Goal: Task Accomplishment & Management: Use online tool/utility

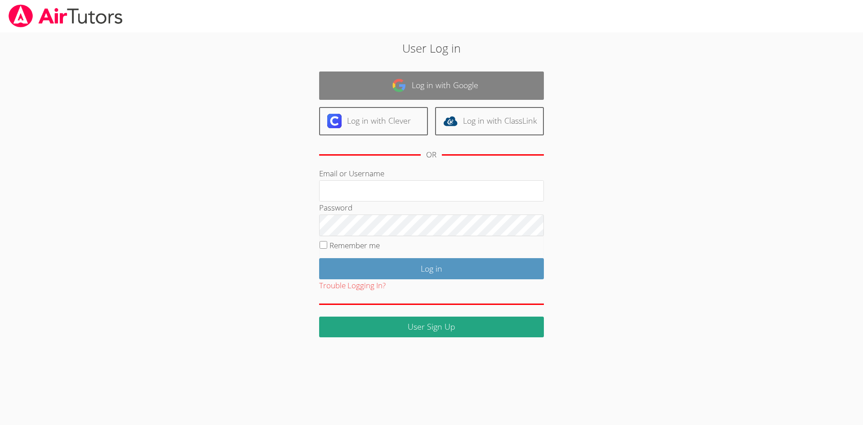
click at [401, 90] on img at bounding box center [399, 85] width 14 height 14
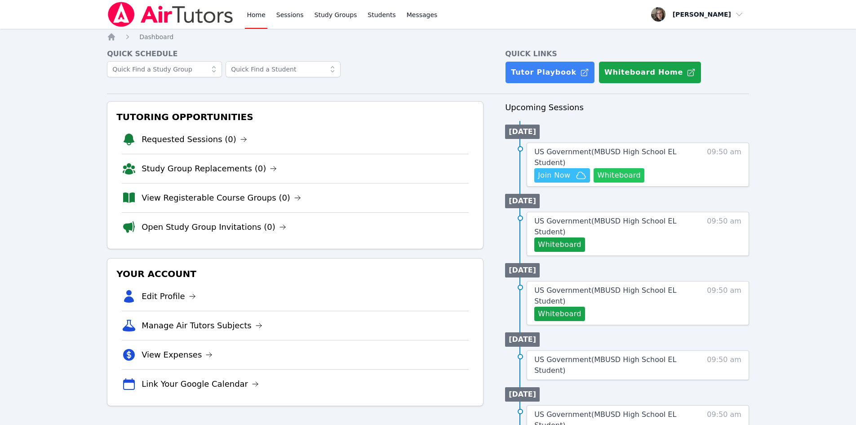
click at [626, 178] on button "Whiteboard" at bounding box center [619, 175] width 51 height 14
click at [562, 174] on span "Join Now" at bounding box center [554, 175] width 32 height 11
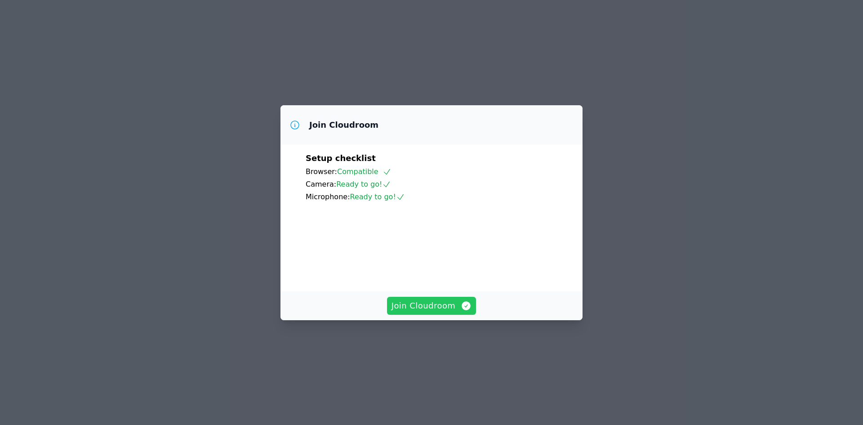
click at [431, 312] on span "Join Cloudroom" at bounding box center [431, 305] width 80 height 13
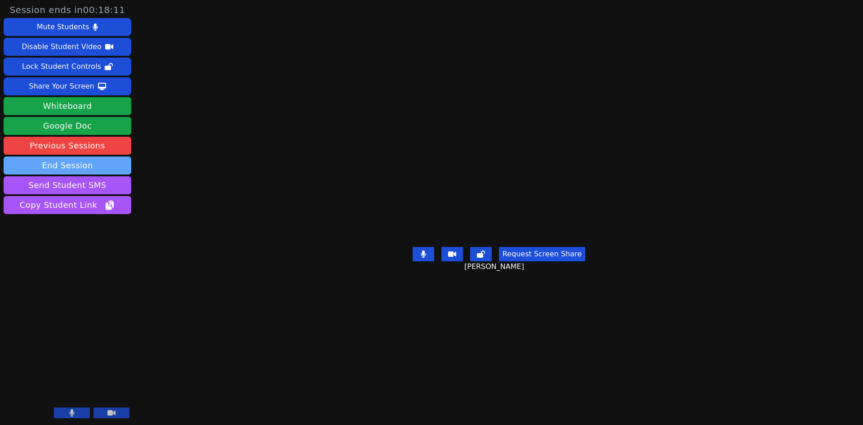
click at [79, 163] on button "End Session" at bounding box center [68, 165] width 128 height 18
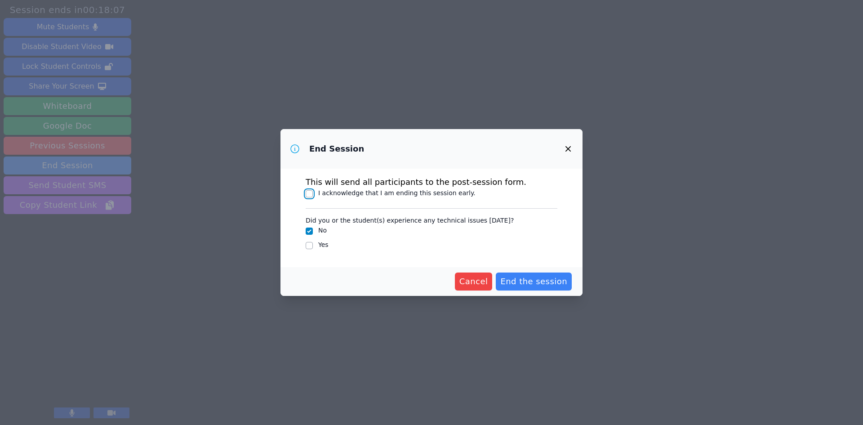
click at [306, 191] on input "I acknowledge that I am ending this session early." at bounding box center [309, 193] width 7 height 7
checkbox input "true"
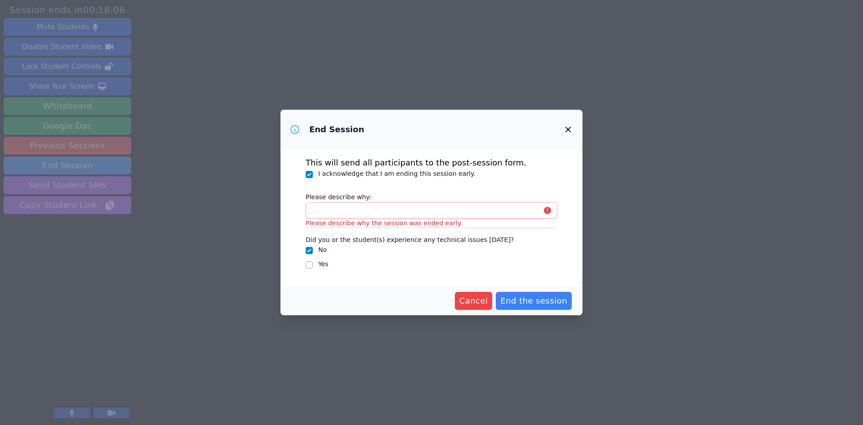
click at [479, 200] on label "Please describe why:" at bounding box center [432, 195] width 252 height 13
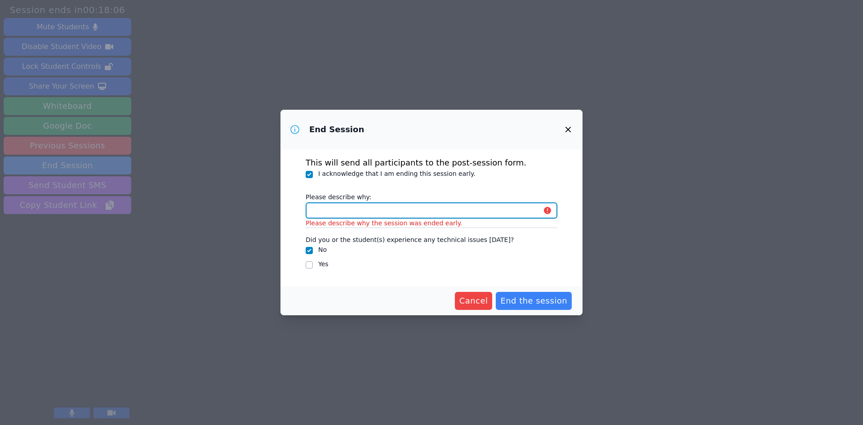
click at [479, 202] on input "Please describe why:" at bounding box center [432, 210] width 252 height 16
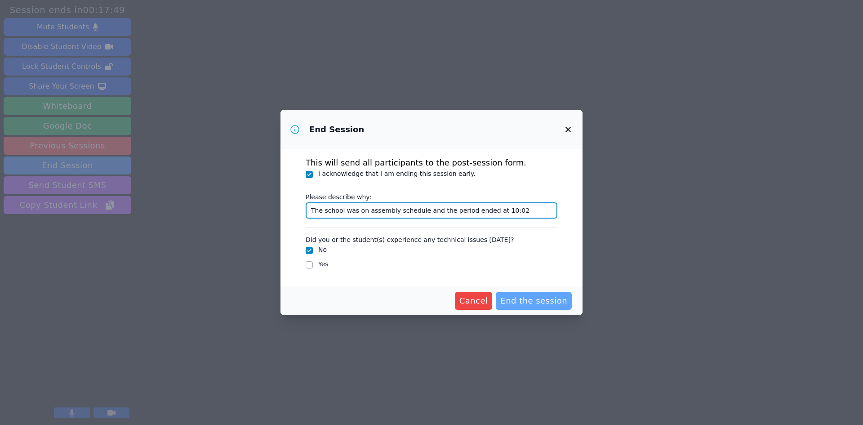
type input "The school was on assembly schedule and the period ended at 10:02"
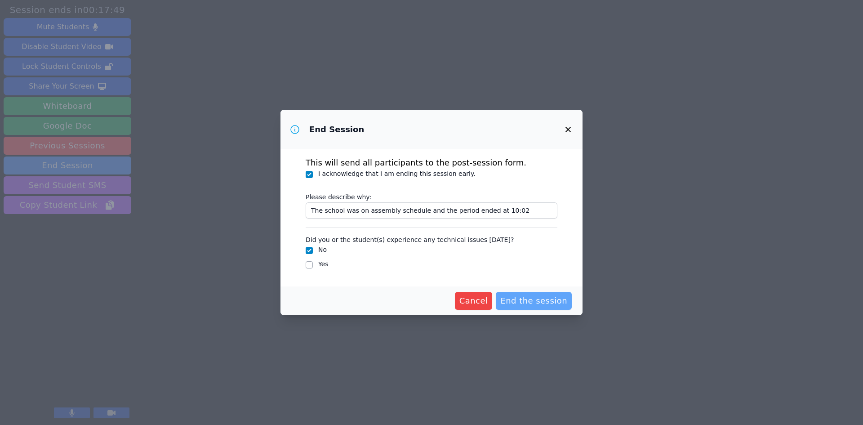
click at [546, 304] on span "End the session" at bounding box center [533, 300] width 67 height 13
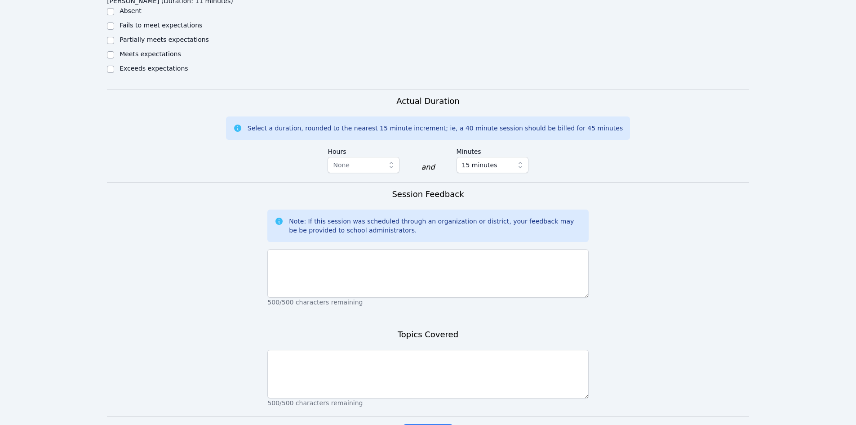
scroll to position [494, 0]
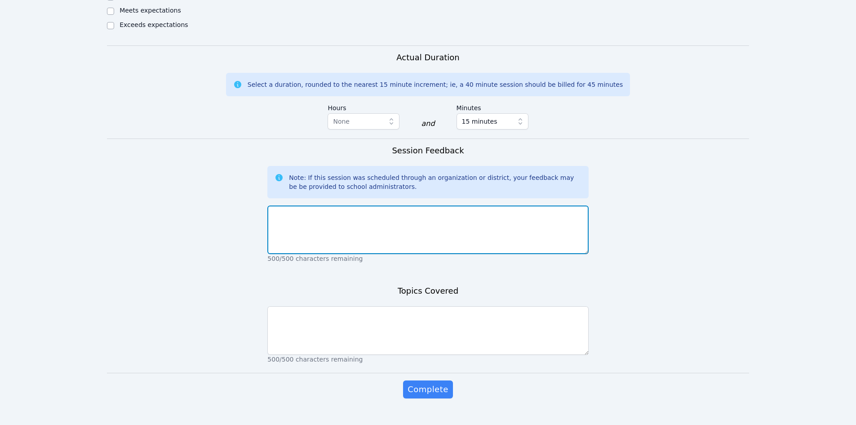
click at [377, 210] on textarea at bounding box center [427, 229] width 321 height 49
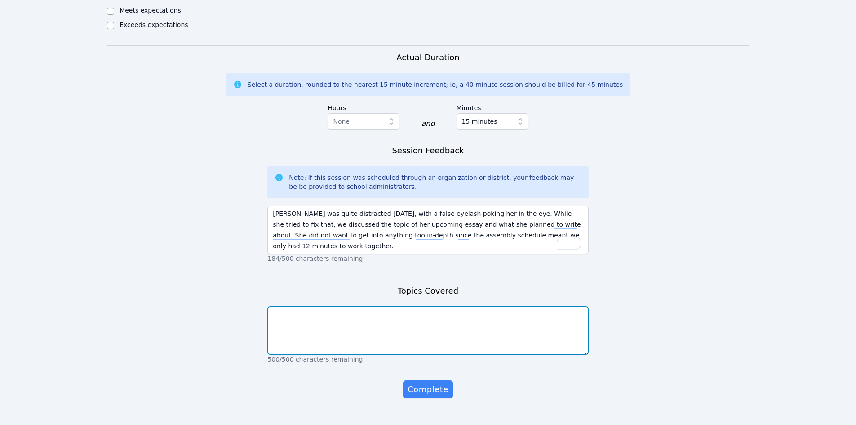
click at [453, 322] on textarea at bounding box center [427, 330] width 321 height 49
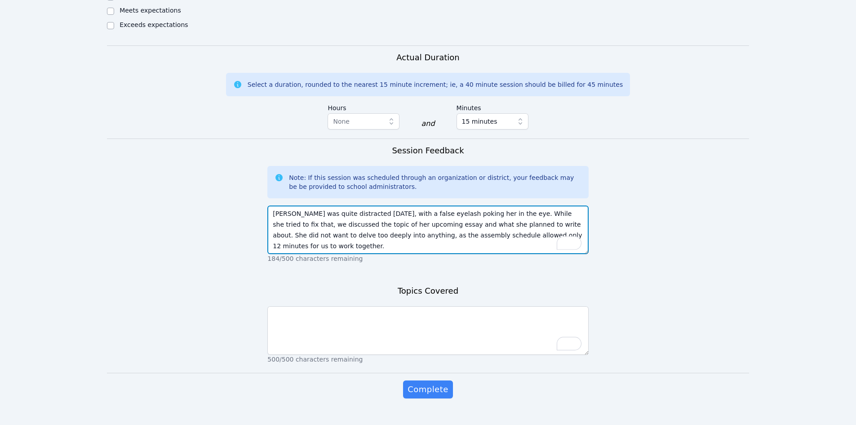
type textarea "[PERSON_NAME] was quite distracted [DATE], with a false eyelash poking her in t…"
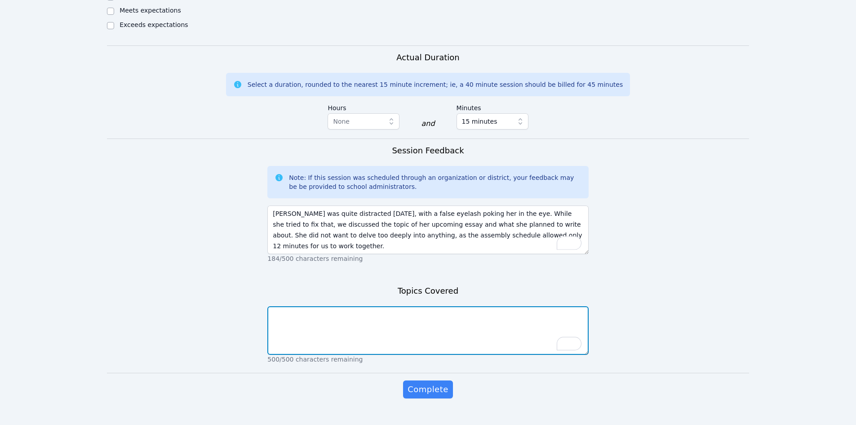
click at [454, 326] on textarea "To enrich screen reader interactions, please activate Accessibility in Grammarl…" at bounding box center [427, 330] width 321 height 49
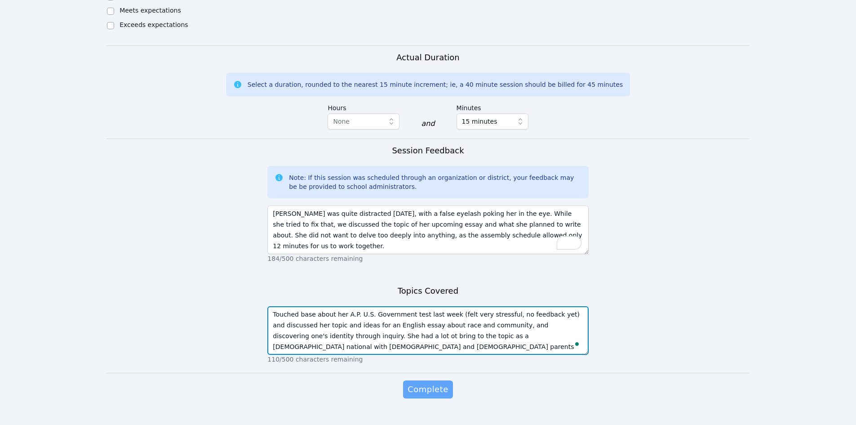
type textarea "Touched base about her A.P. U.S. Government test last week (felt very stressful…"
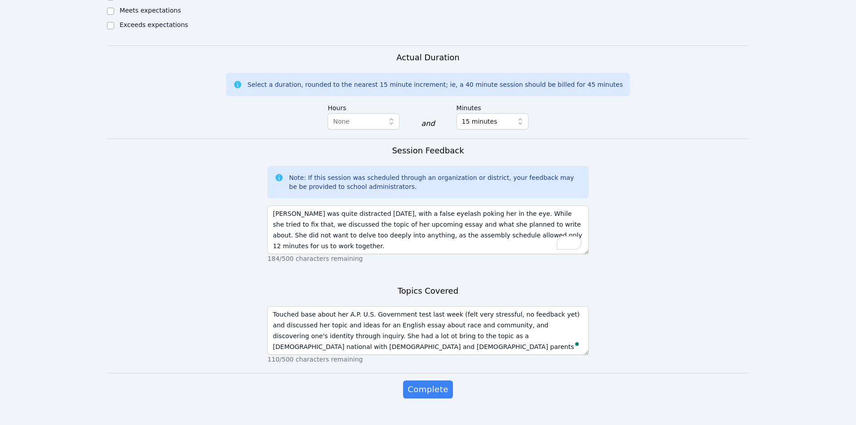
click at [440, 391] on span "Complete" at bounding box center [428, 389] width 40 height 13
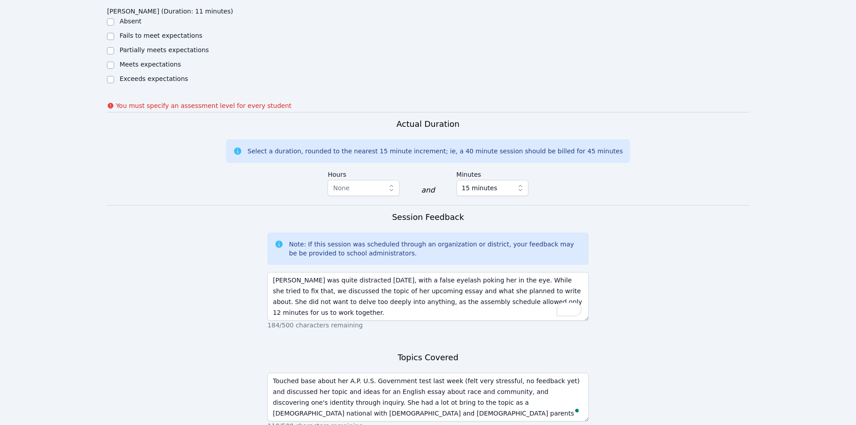
scroll to position [327, 0]
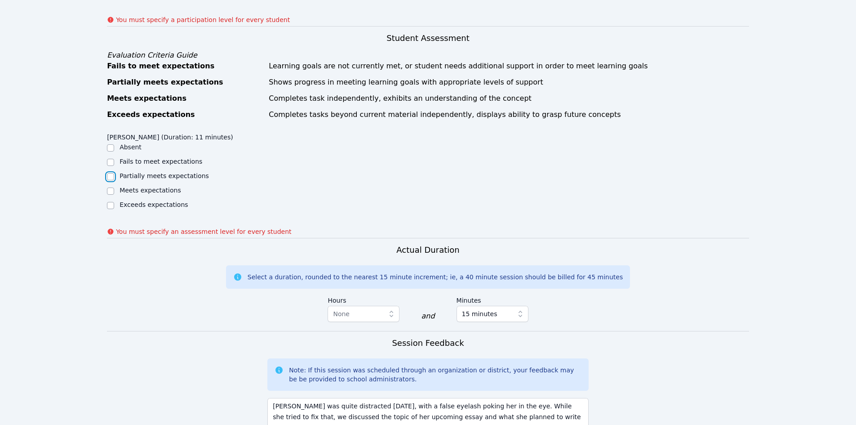
click at [111, 177] on input "Partially meets expectations" at bounding box center [110, 176] width 7 height 7
checkbox input "true"
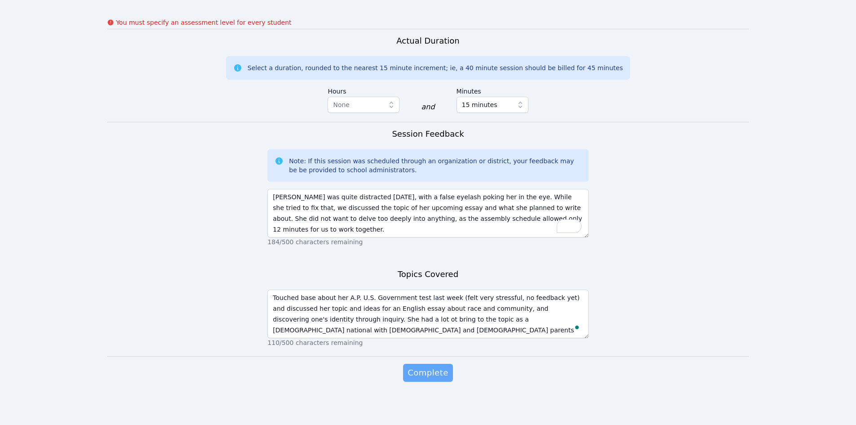
click at [437, 373] on span "Complete" at bounding box center [428, 372] width 40 height 13
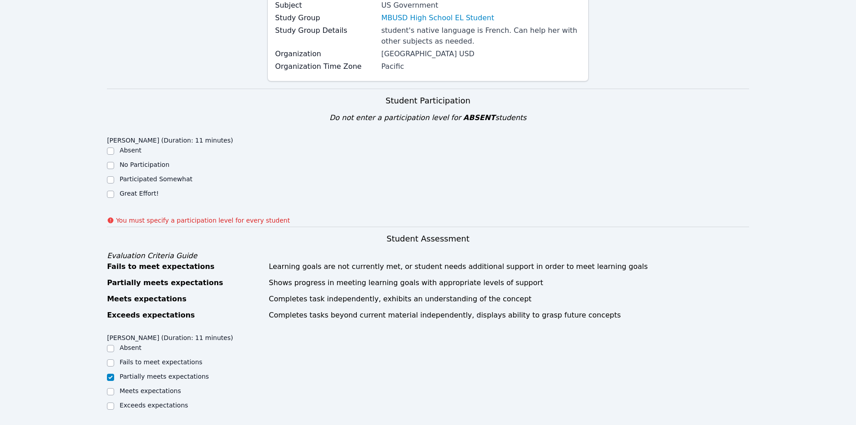
scroll to position [0, 0]
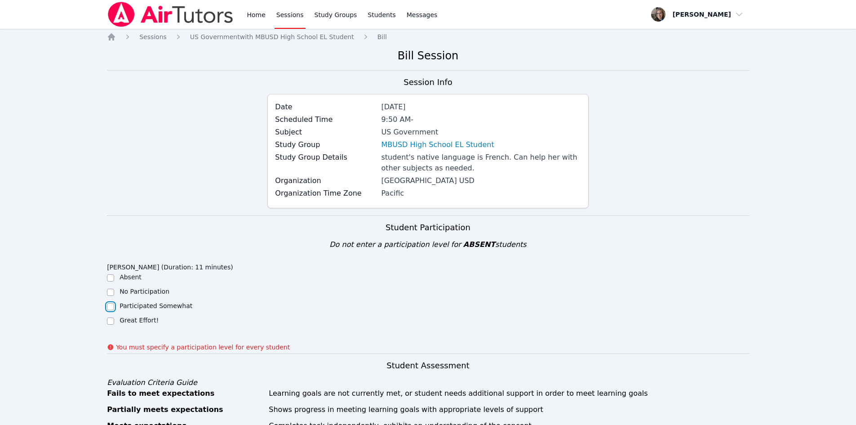
drag, startPoint x: 109, startPoint y: 307, endPoint x: 68, endPoint y: 315, distance: 41.8
click at [108, 307] on input "Participated Somewhat" at bounding box center [110, 306] width 7 height 7
checkbox input "true"
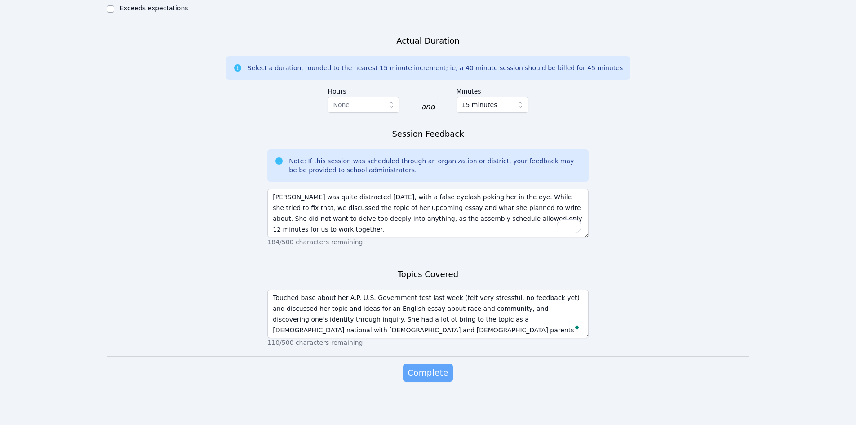
click at [429, 370] on span "Complete" at bounding box center [428, 372] width 40 height 13
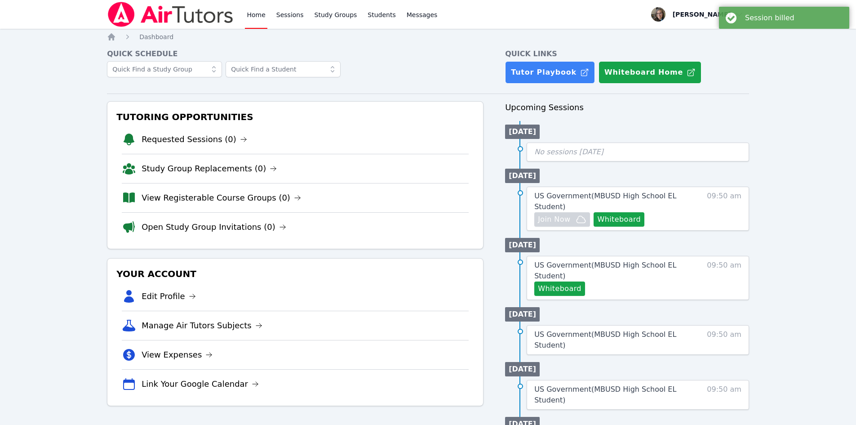
click at [79, 246] on div "Home Sessions Study Groups Students Messages Open user menu [PERSON_NAME] Open …" at bounding box center [428, 380] width 856 height 760
click at [281, 16] on link "Sessions" at bounding box center [290, 14] width 31 height 29
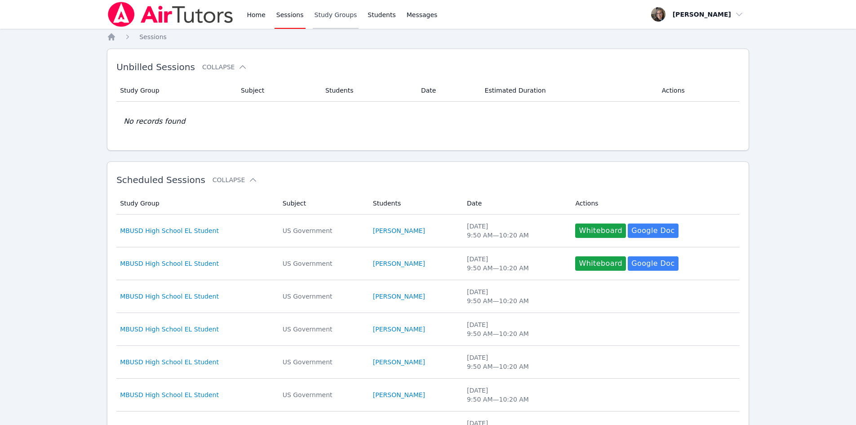
click at [334, 22] on link "Study Groups" at bounding box center [336, 14] width 46 height 29
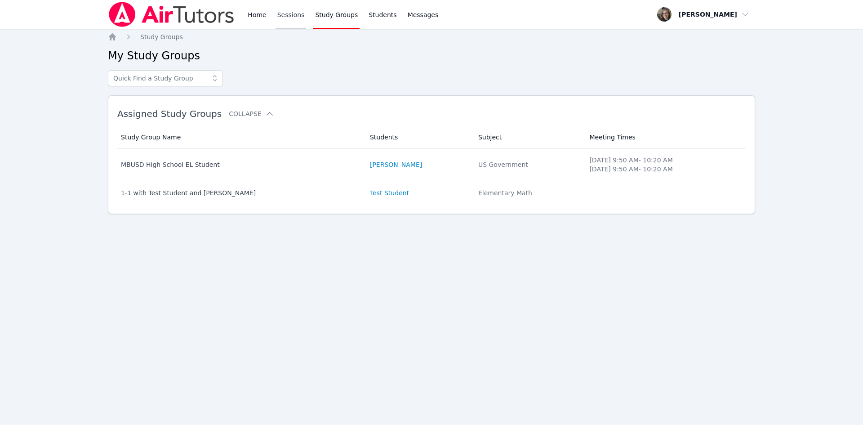
click at [286, 17] on link "Sessions" at bounding box center [290, 14] width 31 height 29
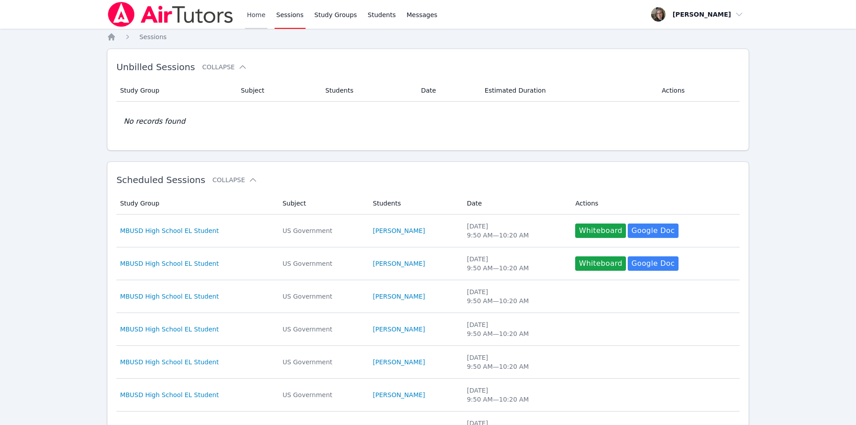
click at [262, 13] on link "Home" at bounding box center [256, 14] width 22 height 29
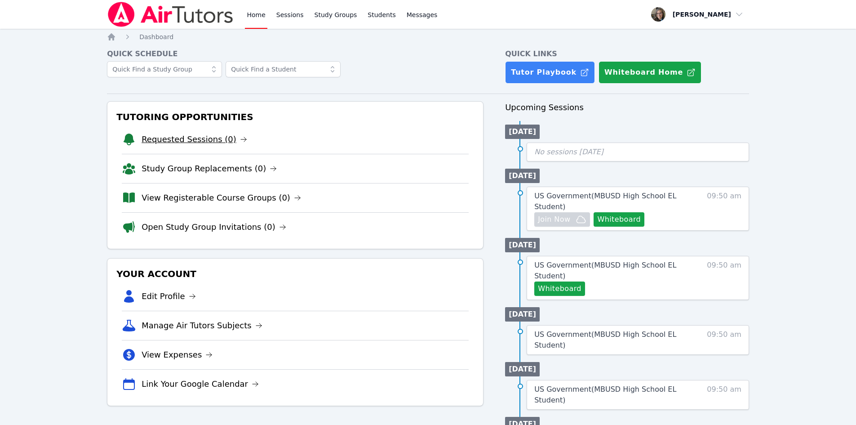
click at [194, 145] on link "Requested Sessions (0)" at bounding box center [195, 139] width 106 height 13
click at [208, 228] on link "Open Study Group Invitations (0)" at bounding box center [214, 227] width 145 height 13
